Goal: Task Accomplishment & Management: Use online tool/utility

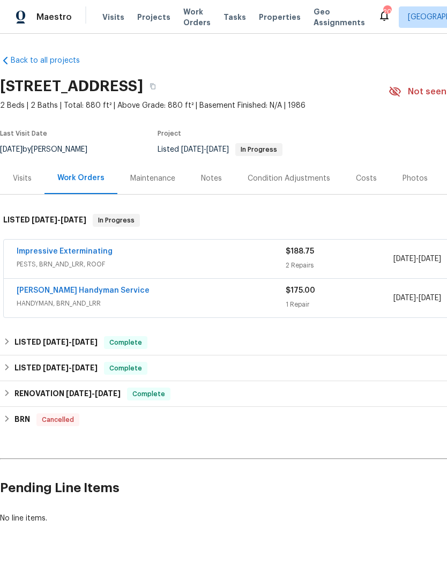
click at [78, 248] on link "Impressive Exterminating" at bounding box center [65, 252] width 96 height 8
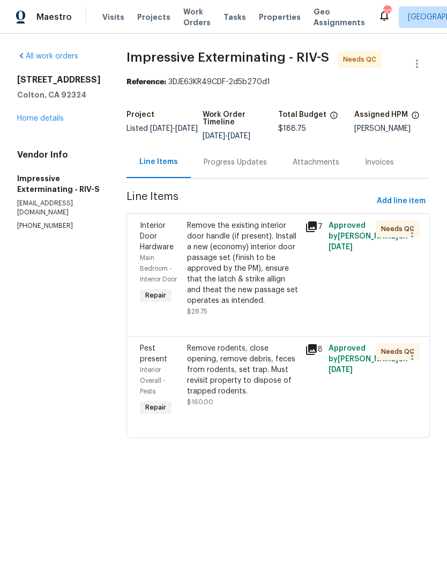
click at [262, 155] on div "Progress Updates" at bounding box center [235, 162] width 89 height 32
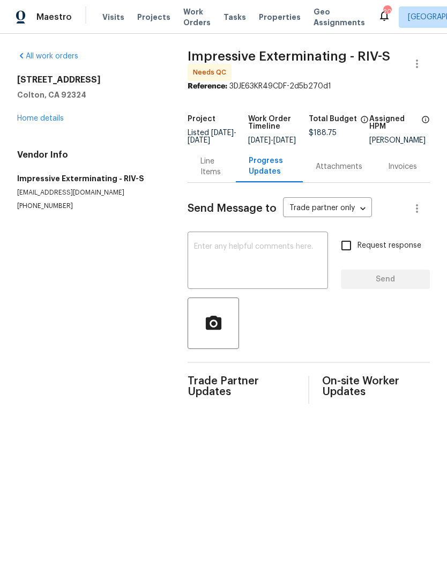
click at [208, 168] on div "Line Items" at bounding box center [212, 166] width 22 height 21
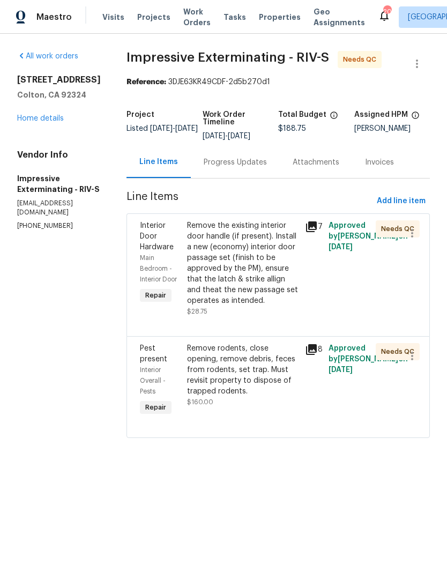
click at [249, 272] on div "Remove the existing interior door handle (if present). Install a new (economy) …" at bounding box center [243, 263] width 112 height 86
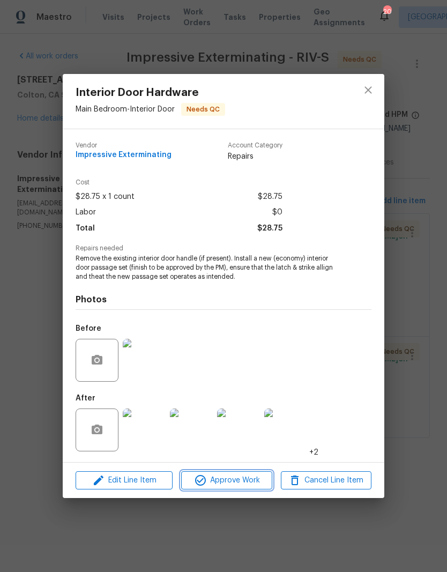
click at [237, 486] on span "Approve Work" at bounding box center [226, 480] width 84 height 13
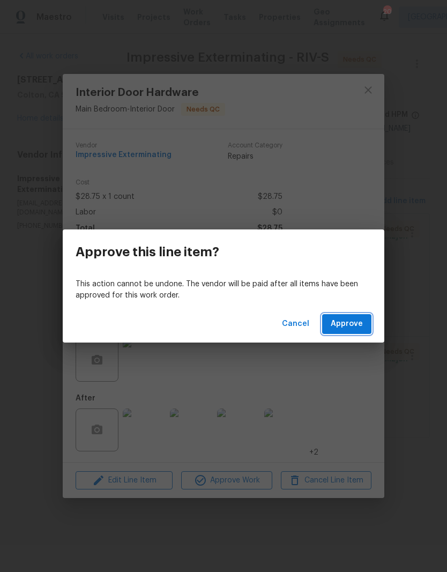
click at [360, 316] on button "Approve" at bounding box center [346, 324] width 49 height 20
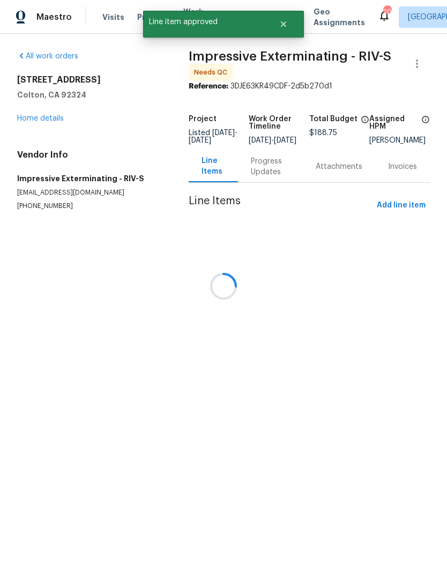
click at [241, 390] on div at bounding box center [223, 286] width 447 height 572
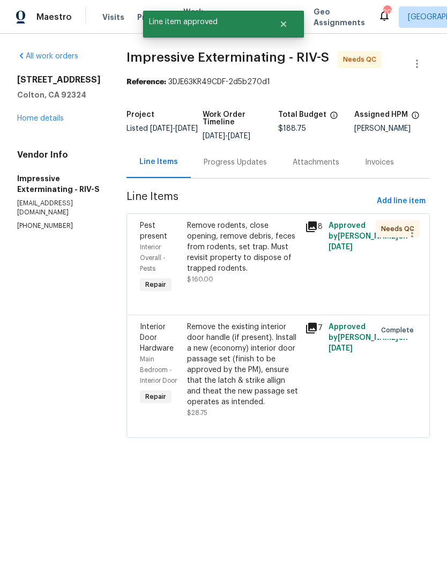
click at [230, 256] on div "Remove rodents, close opening, remove debris, feces from rodents, set trap. Mus…" at bounding box center [243, 247] width 112 height 54
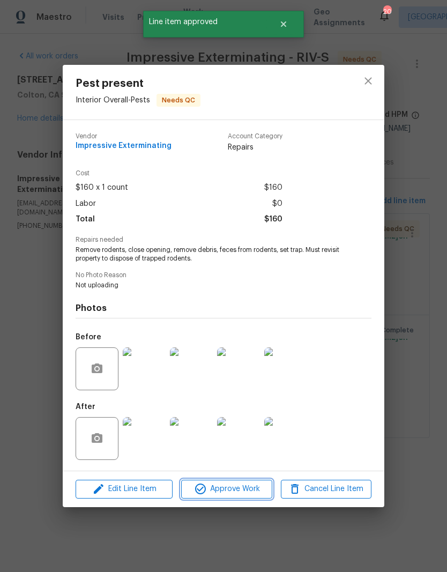
click at [241, 491] on span "Approve Work" at bounding box center [226, 489] width 84 height 13
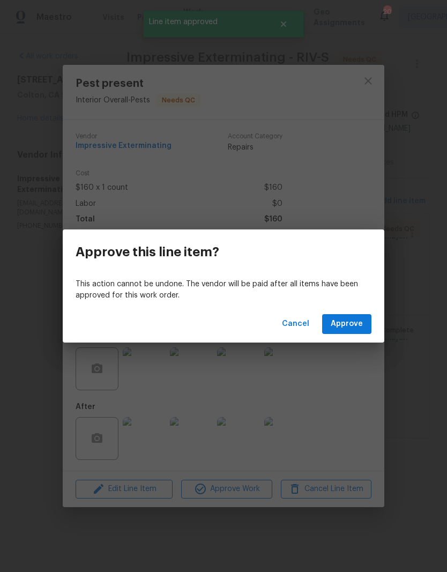
click at [354, 321] on span "Approve" at bounding box center [347, 323] width 32 height 13
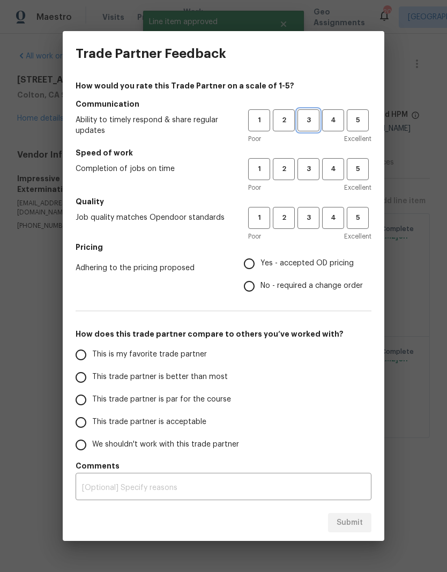
click at [312, 121] on span "3" at bounding box center [309, 120] width 20 height 12
click at [311, 163] on span "3" at bounding box center [309, 169] width 20 height 12
click at [315, 212] on span "3" at bounding box center [309, 218] width 20 height 12
click at [252, 261] on input "Yes - accepted OD pricing" at bounding box center [249, 264] width 23 height 23
radio input "true"
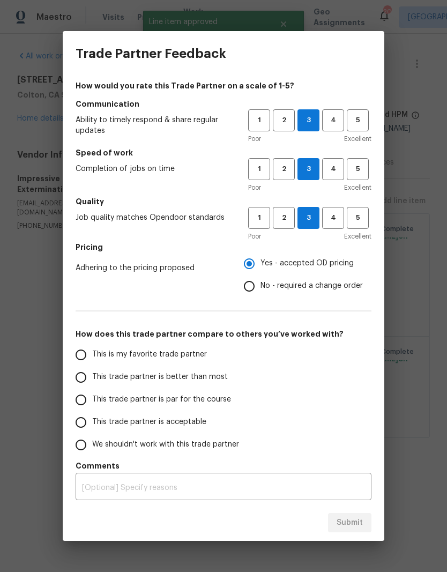
click at [83, 379] on input "This trade partner is better than most" at bounding box center [81, 377] width 23 height 23
click at [353, 523] on span "Submit" at bounding box center [350, 522] width 26 height 13
radio input "true"
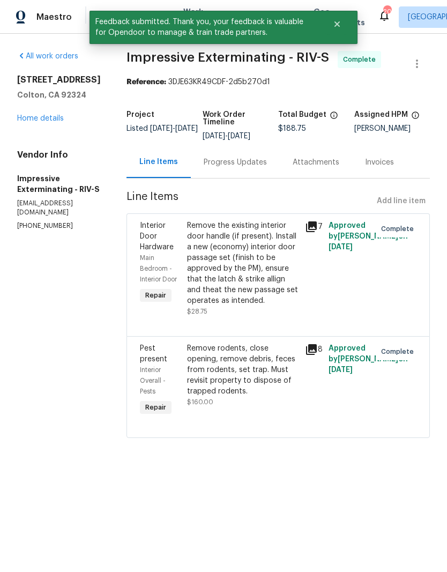
click at [45, 122] on link "Home details" at bounding box center [40, 119] width 47 height 8
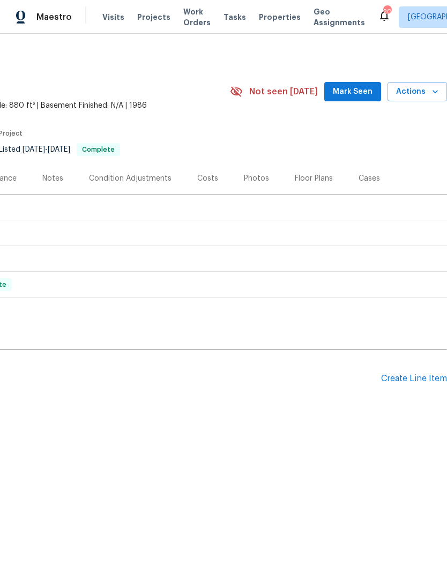
click at [352, 90] on span "Mark Seen" at bounding box center [353, 91] width 40 height 13
